Goal: Task Accomplishment & Management: Use online tool/utility

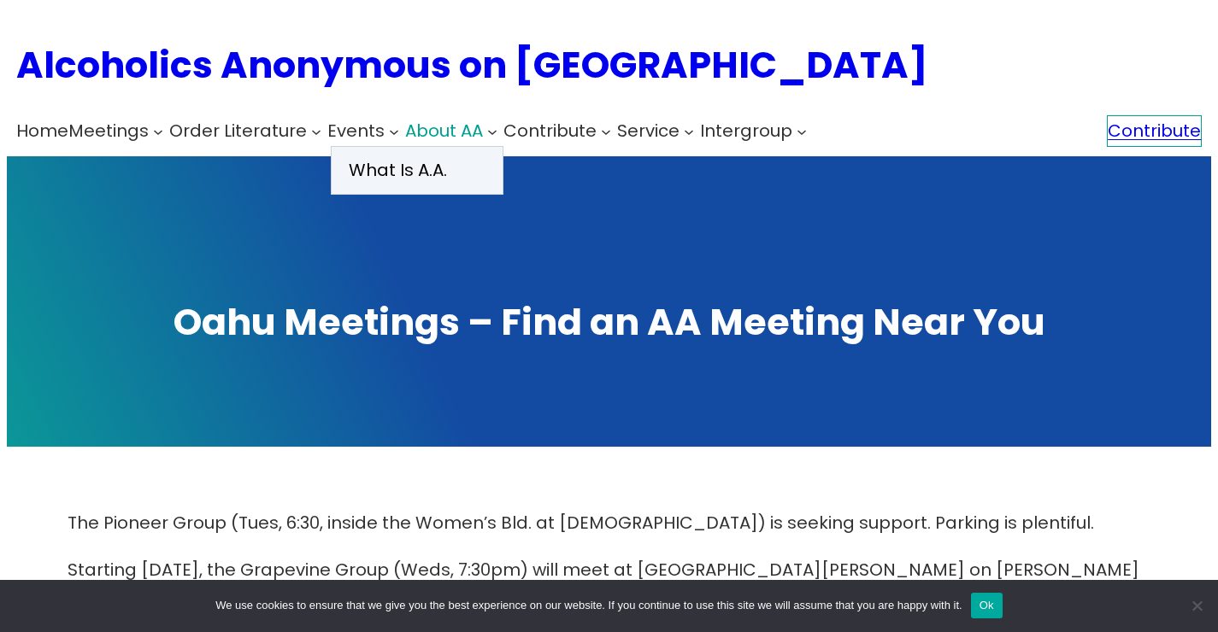
click at [464, 138] on span "About AA" at bounding box center [444, 131] width 78 height 24
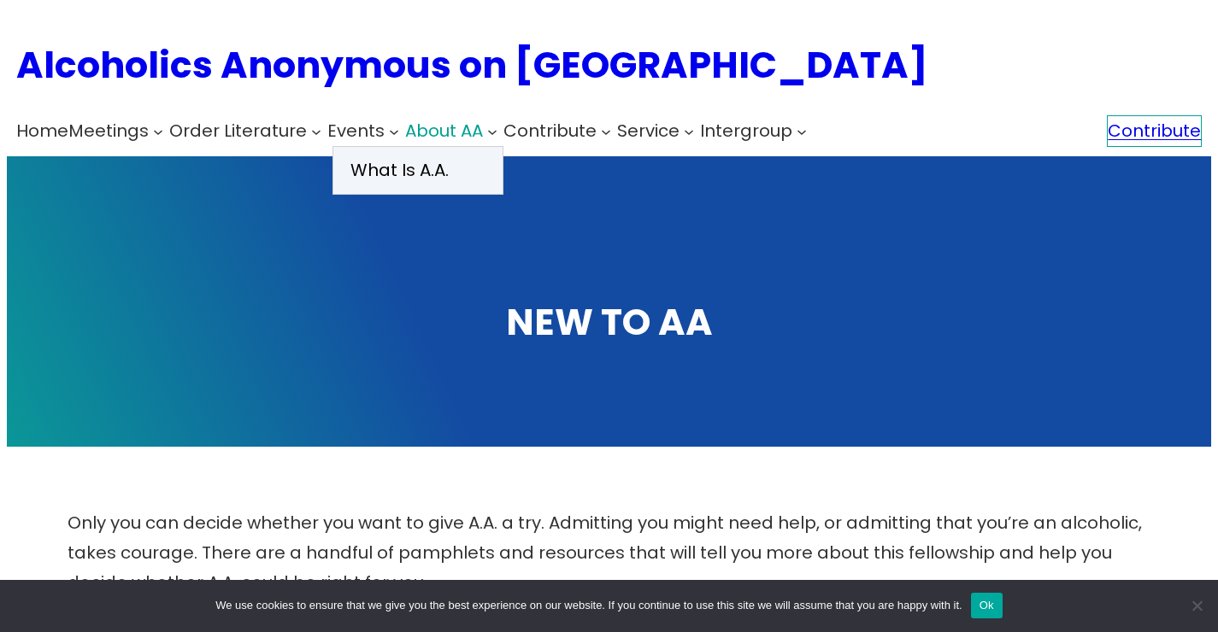
click at [426, 133] on span "About AA" at bounding box center [444, 131] width 78 height 24
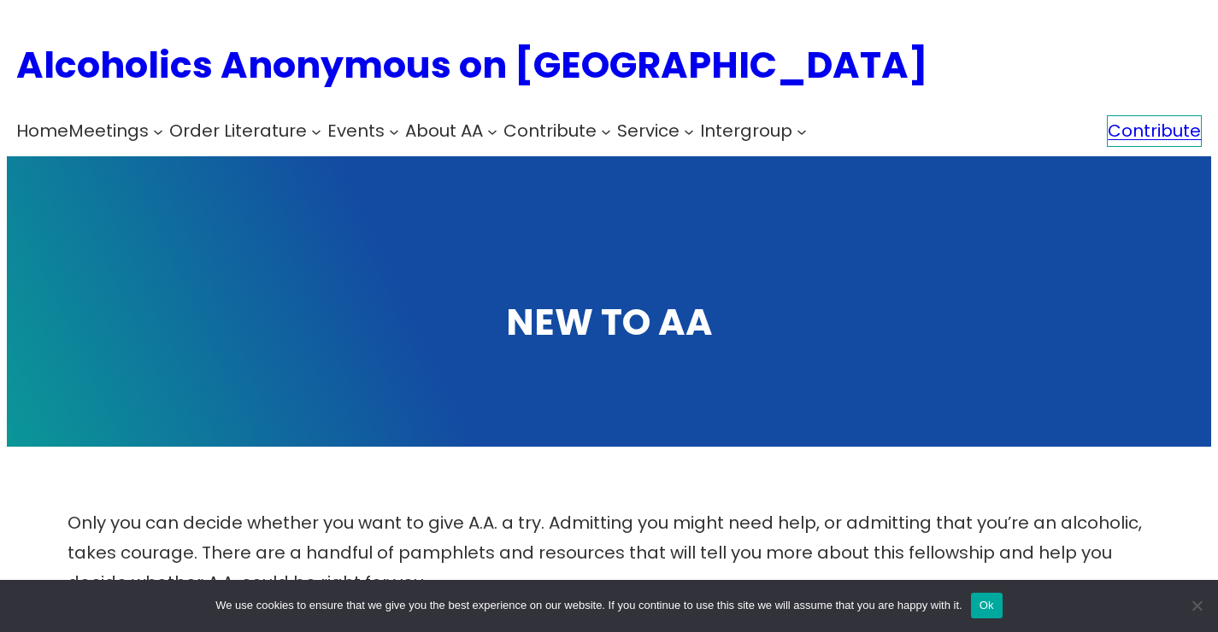
click at [999, 606] on button "Ok" at bounding box center [987, 606] width 32 height 26
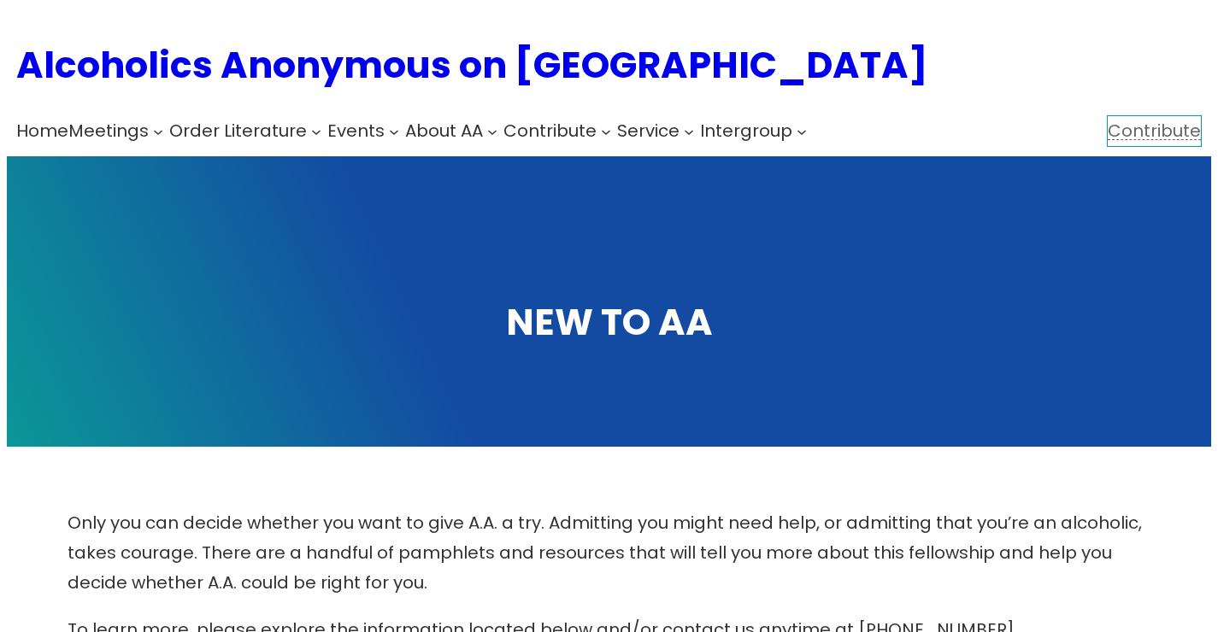
click at [1150, 134] on link "Contribute" at bounding box center [1154, 131] width 95 height 32
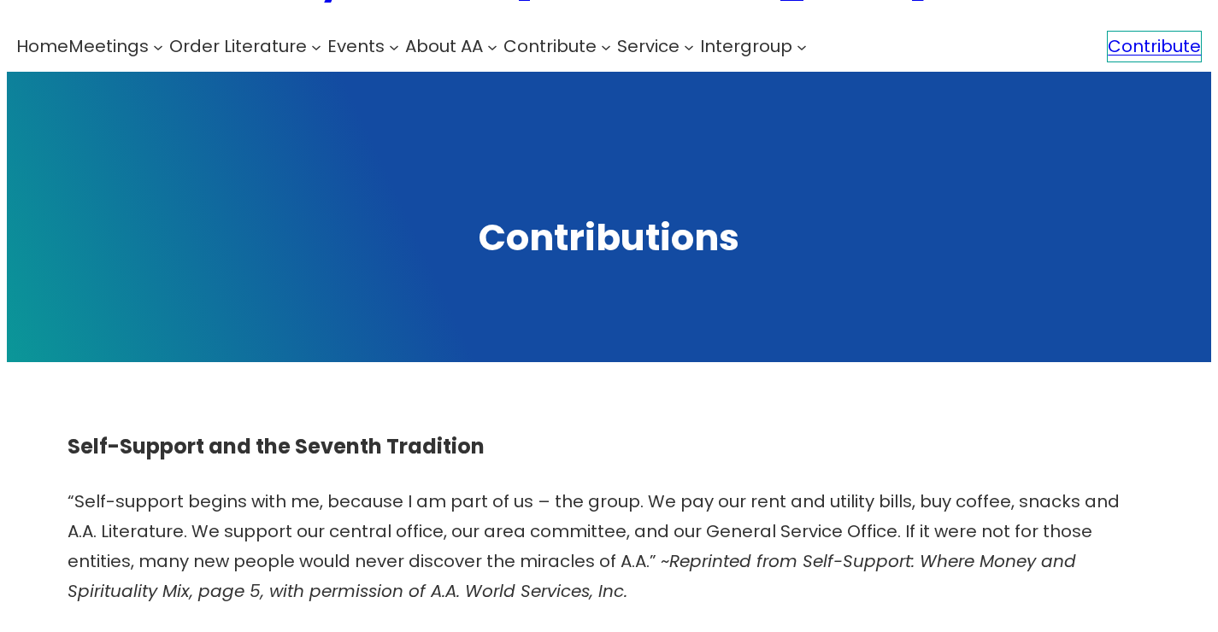
scroll to position [34, 0]
